Goal: Information Seeking & Learning: Learn about a topic

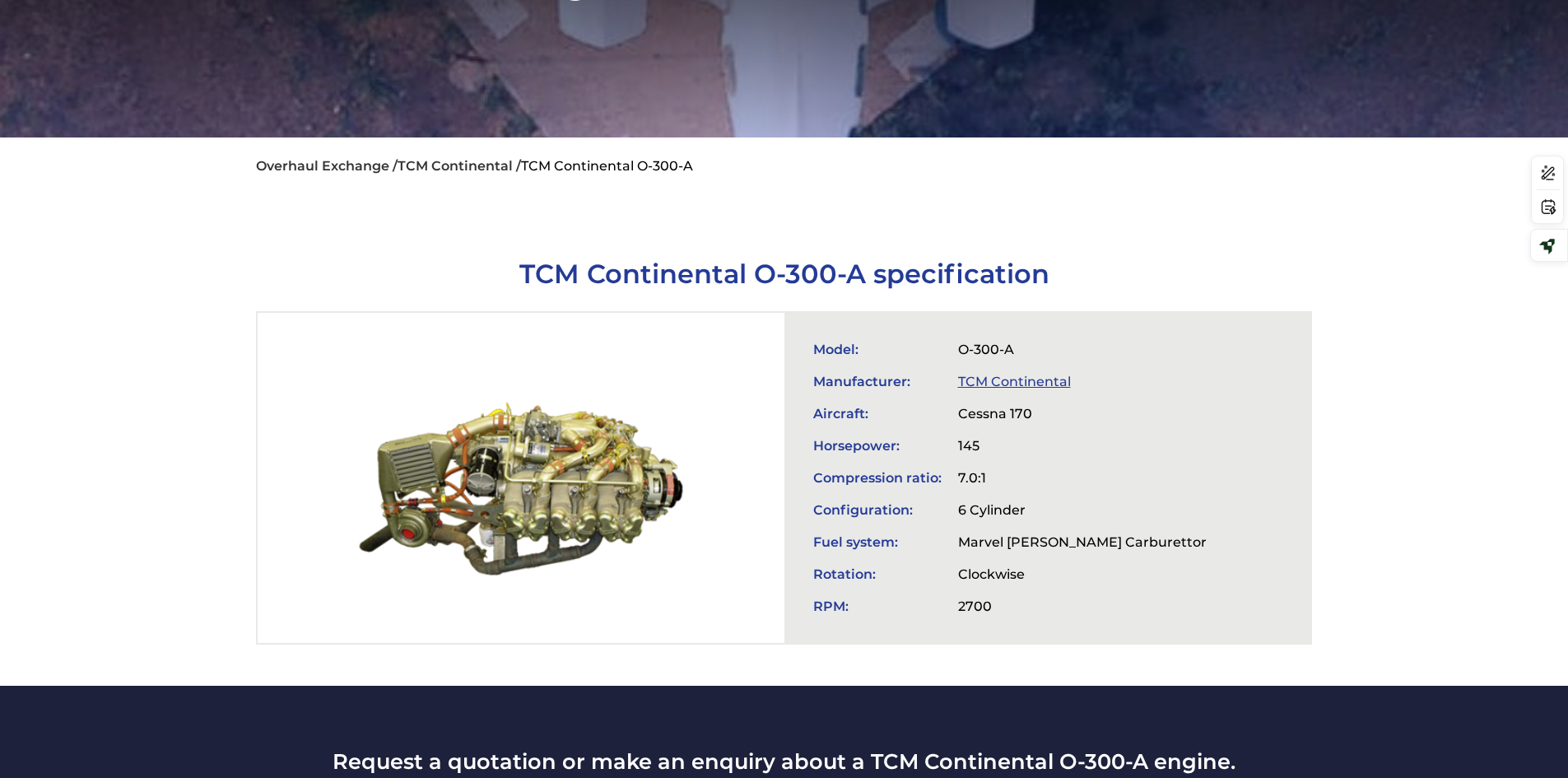
scroll to position [329, 0]
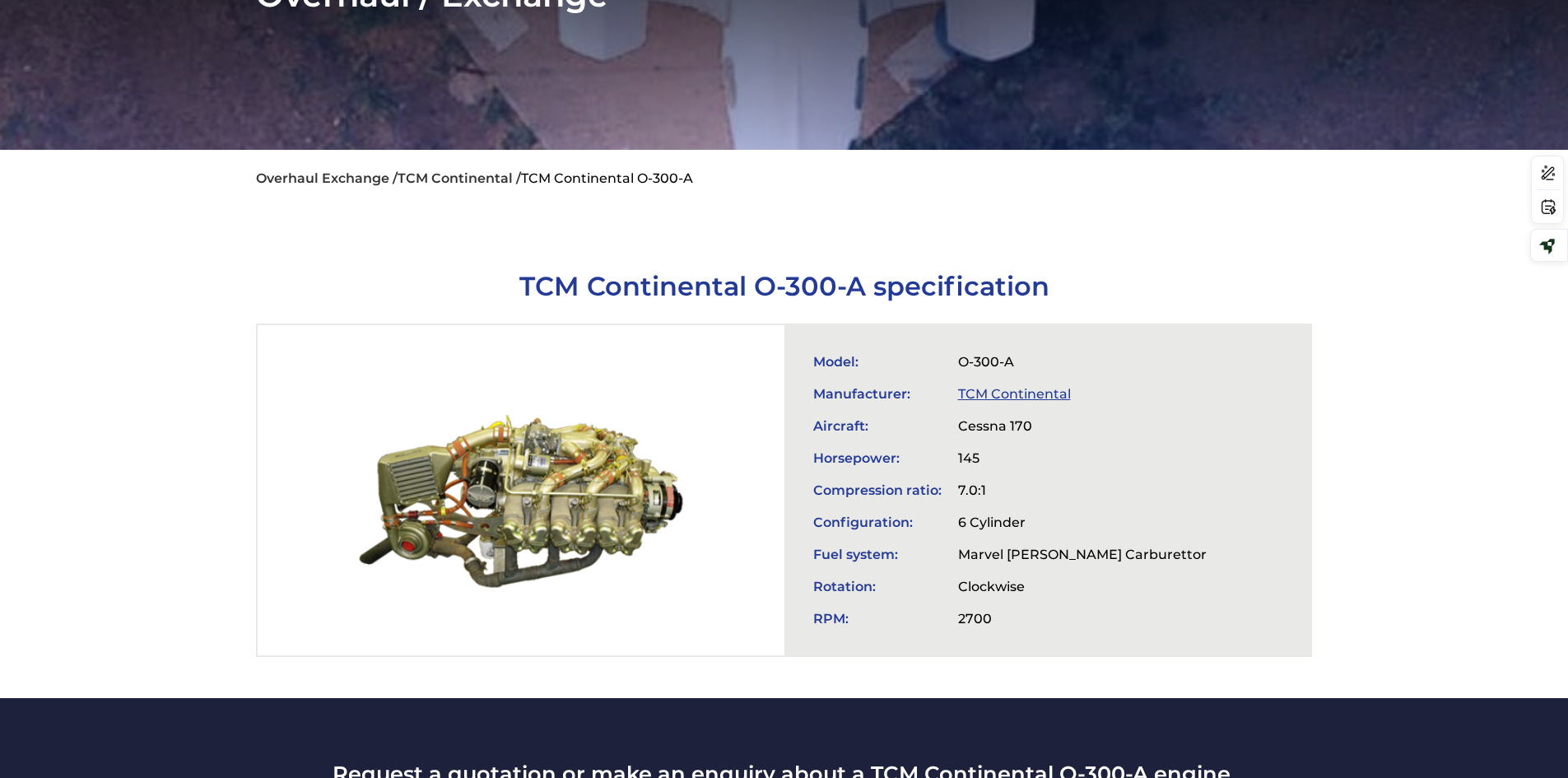
drag, startPoint x: 564, startPoint y: 430, endPoint x: 593, endPoint y: 555, distance: 128.3
click at [593, 555] on div at bounding box center [521, 490] width 526 height 330
click at [502, 471] on div at bounding box center [521, 490] width 526 height 330
click at [496, 470] on div at bounding box center [521, 490] width 526 height 330
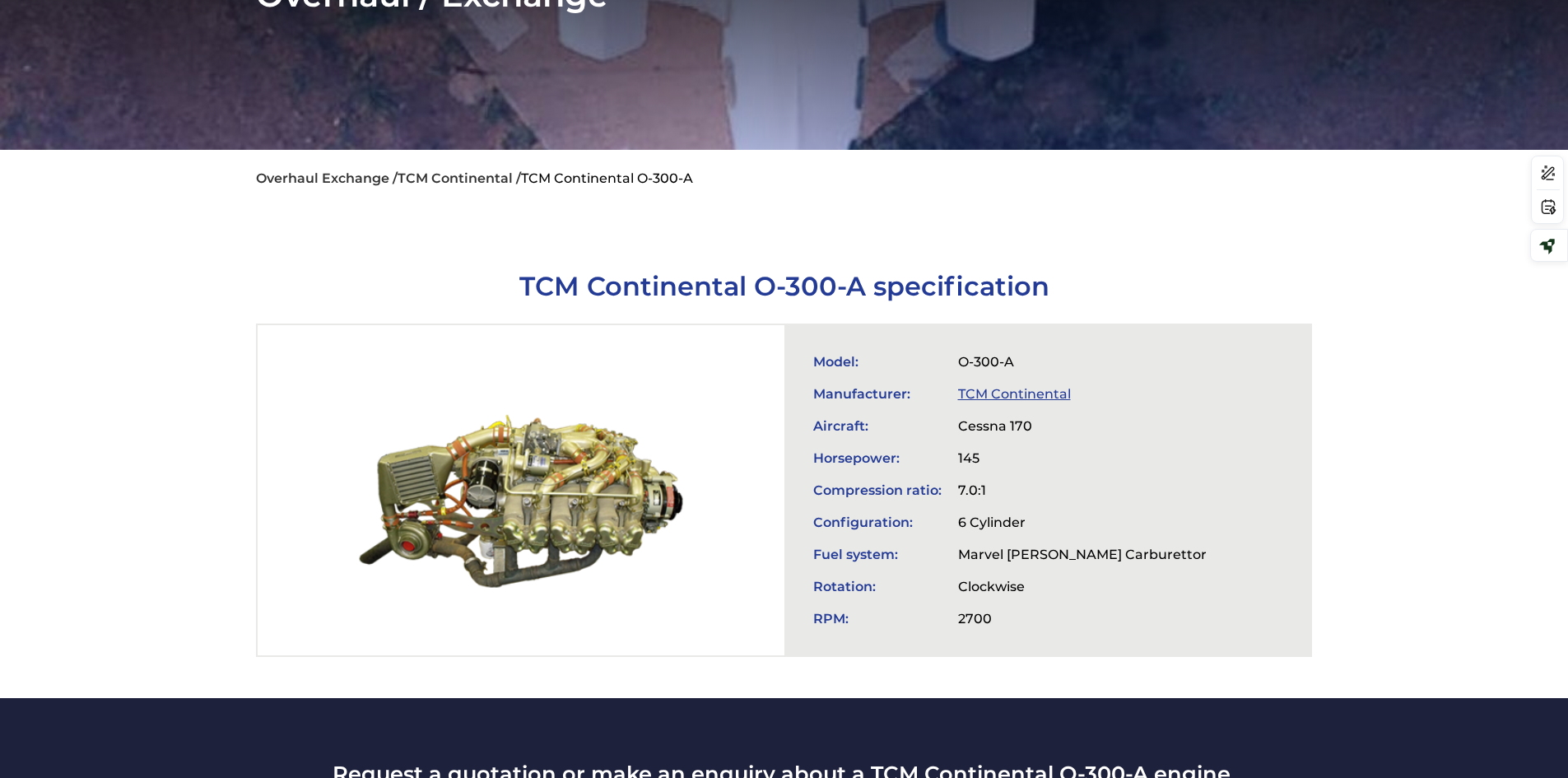
click at [536, 519] on div at bounding box center [521, 490] width 526 height 330
drag, startPoint x: 505, startPoint y: 282, endPoint x: 867, endPoint y: 293, distance: 362.2
click at [867, 293] on h1 "TCM Continental O-300-A specification" at bounding box center [784, 285] width 1056 height 32
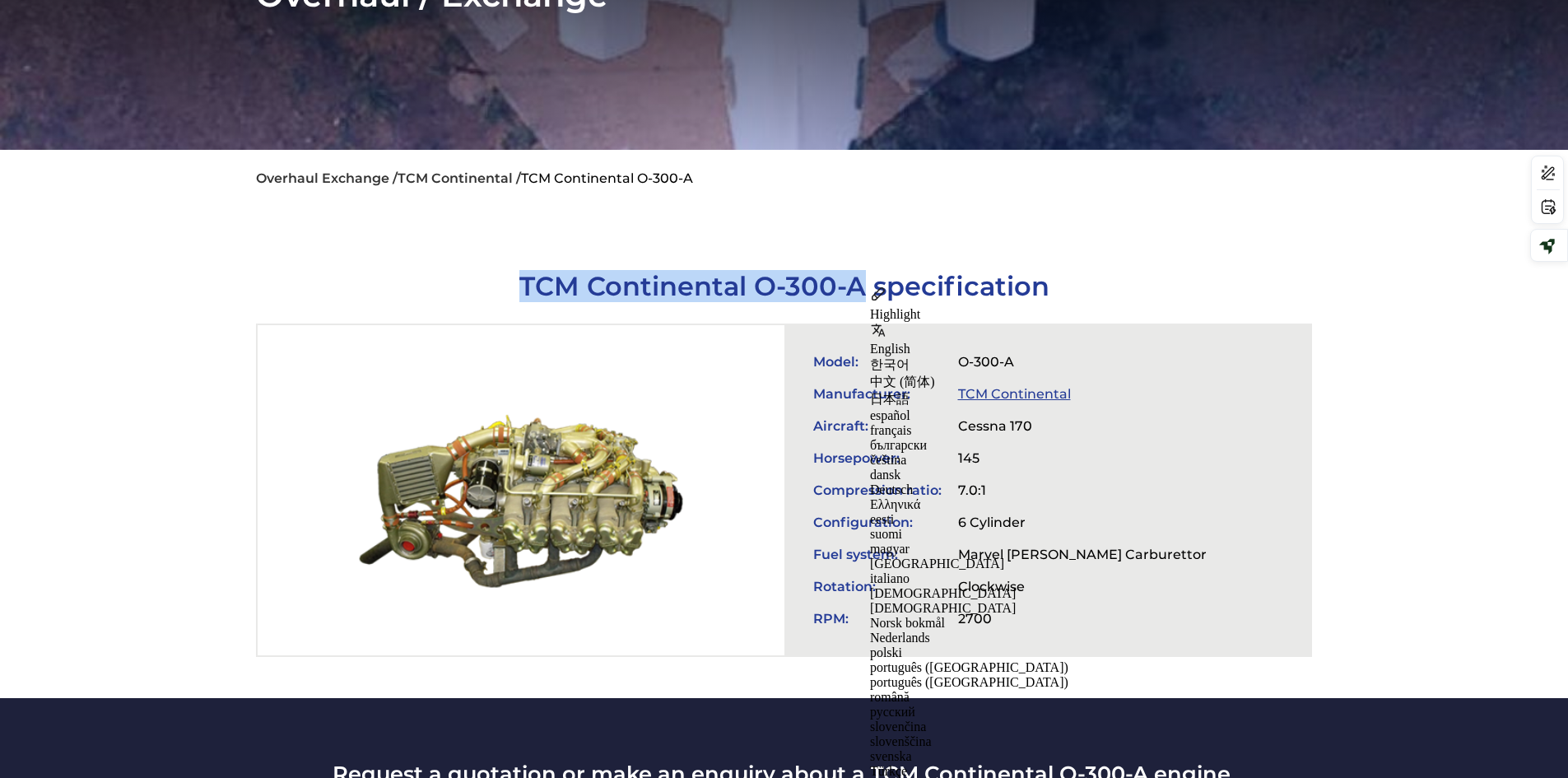
copy h1 "TCM Continental O-300-A"
